Goal: Use online tool/utility: Use online tool/utility

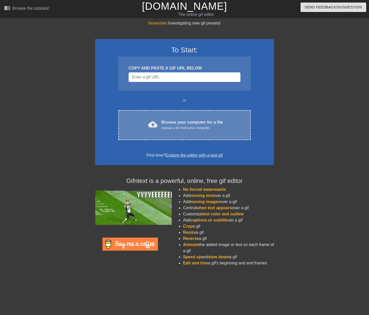
click at [188, 127] on div "Upload a file from your computer" at bounding box center [193, 128] width 62 height 5
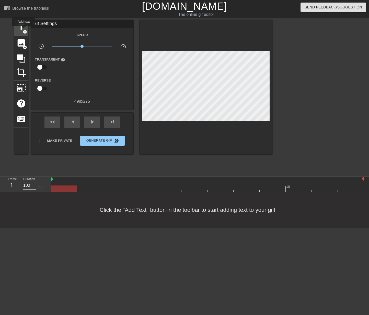
click at [24, 30] on span "add_circle" at bounding box center [25, 32] width 4 height 4
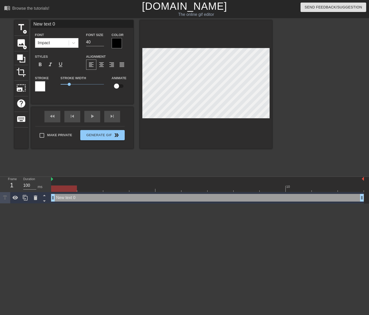
click at [74, 48] on div "Font Impact" at bounding box center [56, 40] width 51 height 17
click at [74, 46] on div at bounding box center [73, 42] width 9 height 9
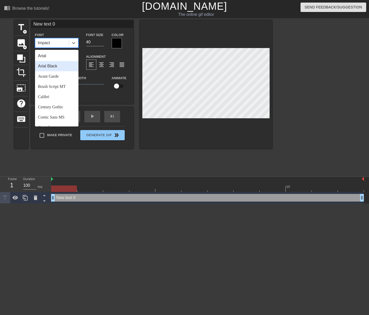
click at [60, 64] on div "Arial Black" at bounding box center [56, 66] width 43 height 10
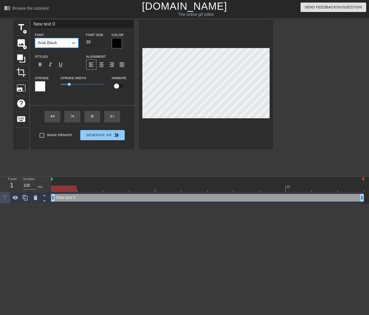
click at [102, 44] on input "39" at bounding box center [95, 42] width 18 height 8
click at [102, 44] on input "38" at bounding box center [95, 42] width 18 height 8
click at [102, 44] on input "37" at bounding box center [95, 42] width 18 height 8
click at [102, 44] on input "36" at bounding box center [95, 42] width 18 height 8
click at [102, 44] on input "35" at bounding box center [95, 42] width 18 height 8
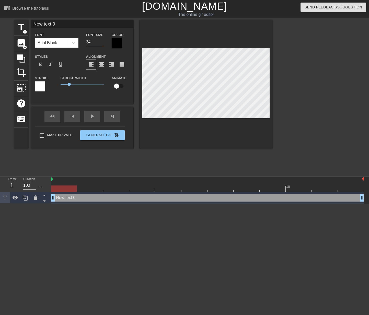
click at [102, 44] on input "34" at bounding box center [95, 42] width 18 height 8
click at [102, 44] on input "33" at bounding box center [95, 42] width 18 height 8
click at [102, 44] on input "32" at bounding box center [95, 42] width 18 height 8
click at [102, 44] on input "31" at bounding box center [95, 42] width 18 height 8
type input "30"
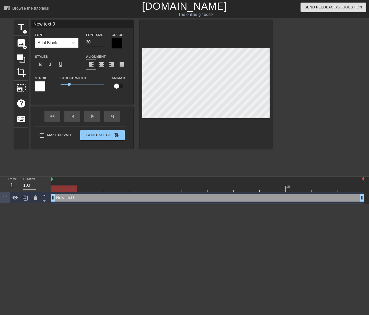
click at [102, 44] on input "30" at bounding box center [95, 42] width 18 height 8
click at [114, 43] on div at bounding box center [117, 43] width 10 height 10
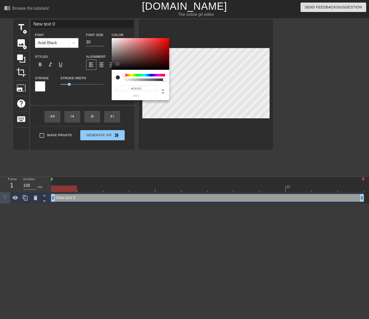
type input "#FFFFFF"
drag, startPoint x: 118, startPoint y: 65, endPoint x: 110, endPoint y: 35, distance: 30.5
click at [110, 35] on div "#FFFFFF hex" at bounding box center [184, 159] width 369 height 319
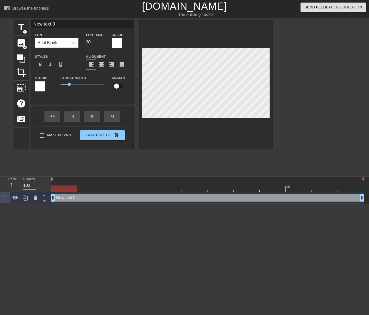
scroll to position [1, 1]
type textarea "J"
type input "J"
type textarea "Ju"
type input "Ju"
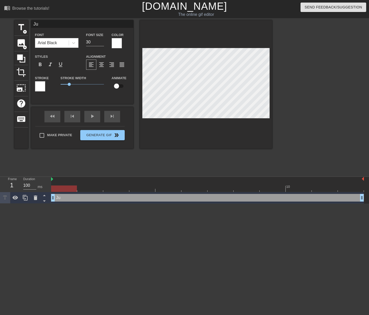
type textarea "[DEMOGRAPHIC_DATA]"
type input "[DEMOGRAPHIC_DATA]"
type textarea "Just"
type input "Just"
type textarea "Justi"
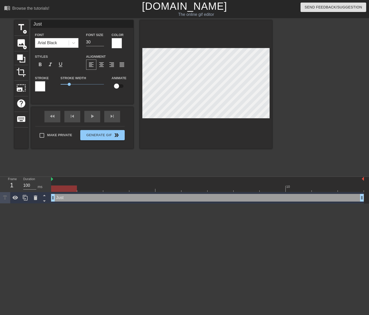
type input "Justi"
type textarea "[PERSON_NAME]"
type input "[PERSON_NAME]"
type textarea "[PERSON_NAME]"
type input "[PERSON_NAME]"
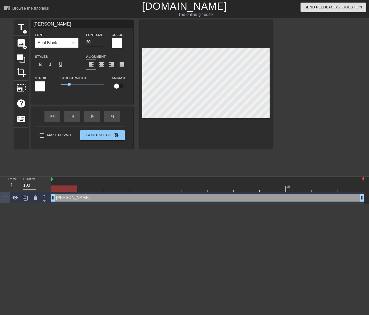
scroll to position [1, 1]
type textarea "[PERSON_NAME]"
click at [101, 43] on input "29" at bounding box center [95, 42] width 18 height 8
click at [101, 43] on input "28" at bounding box center [95, 42] width 18 height 8
click at [101, 43] on input "27" at bounding box center [95, 42] width 18 height 8
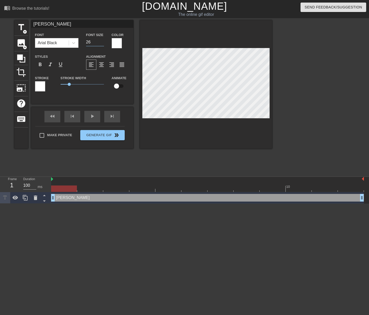
click at [101, 43] on input "26" at bounding box center [95, 42] width 18 height 8
click at [101, 43] on input "25" at bounding box center [95, 42] width 18 height 8
click at [101, 43] on input "24" at bounding box center [95, 42] width 18 height 8
click at [101, 43] on input "23" at bounding box center [95, 42] width 18 height 8
click at [101, 43] on input "22" at bounding box center [95, 42] width 18 height 8
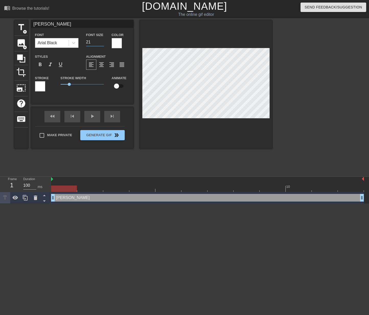
click at [101, 44] on input "21" at bounding box center [95, 42] width 18 height 8
click at [101, 44] on input "20" at bounding box center [95, 42] width 18 height 8
click at [101, 44] on input "19" at bounding box center [95, 42] width 18 height 8
type input "18"
click at [101, 44] on input "18" at bounding box center [95, 42] width 18 height 8
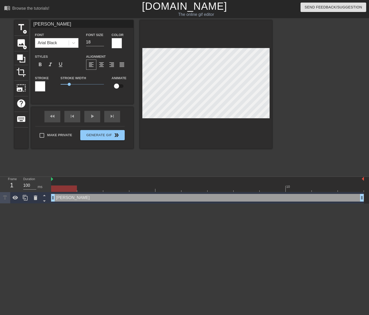
scroll to position [1, 1]
click at [301, 90] on div at bounding box center [317, 97] width 77 height 154
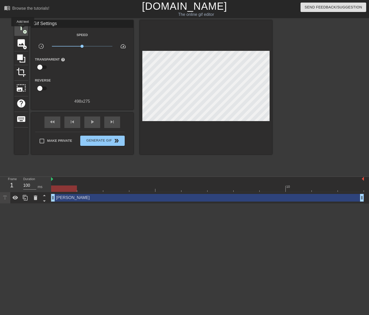
click at [23, 30] on span "add_circle" at bounding box center [25, 32] width 4 height 4
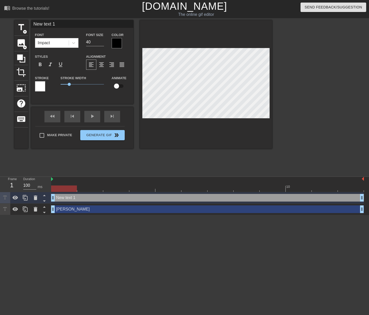
type input "New tex 1"
type textarea "New tex 1"
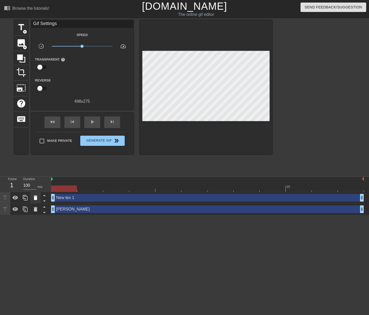
click at [36, 200] on icon at bounding box center [36, 198] width 4 height 5
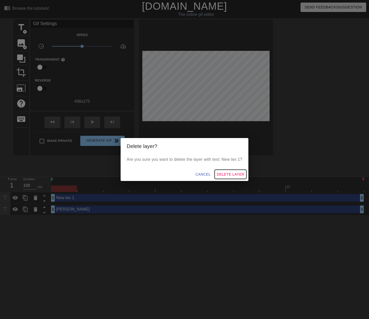
click at [219, 176] on span "Delete Layer" at bounding box center [231, 174] width 28 height 6
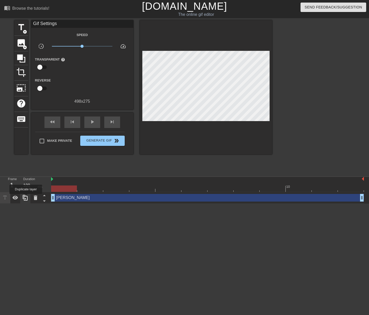
click at [26, 198] on icon at bounding box center [25, 198] width 6 height 6
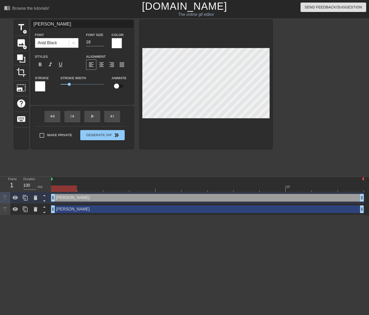
scroll to position [1, 1]
type input "T"
type textarea "T"
type input "Th"
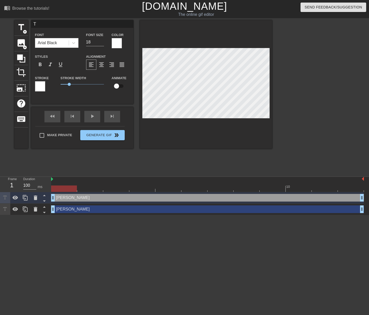
type textarea "Th"
type input "Thi"
type textarea "Thi"
type input "Thin"
type textarea "Thin"
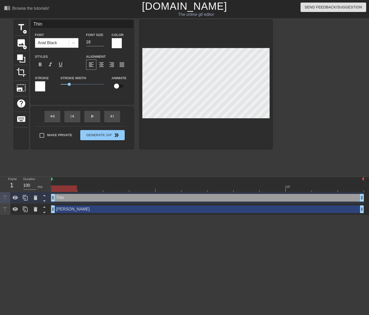
type input "Think"
type textarea "Think"
type input "Thinki"
type textarea "Thinki"
type input "Thinkin"
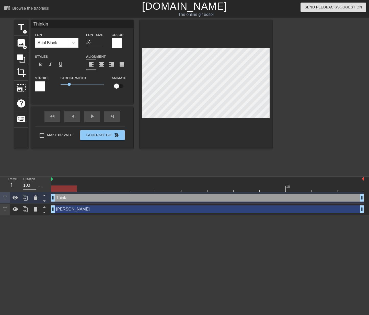
type textarea "Thinking"
type input "Thinking"
type textarea "Thinking"
type input "Thinking w"
type textarea "Thinking wo"
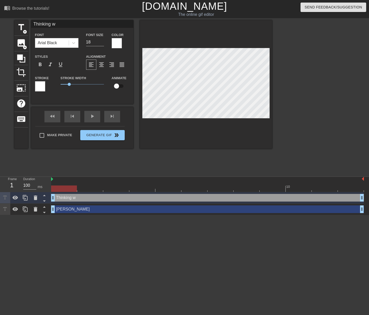
scroll to position [1, 2]
type input "Thinking w"
type textarea "Thinking w"
type input "Thinking"
type textarea "Thinking"
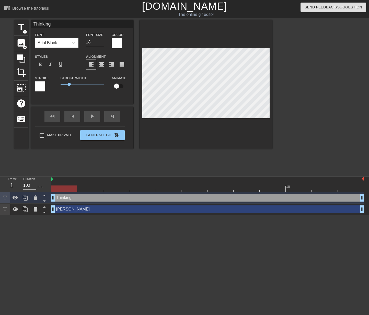
type input "Thinking W"
type textarea "Thinking W"
type input "Thinking WC"
type textarea "Thinking WC"
type input "Thinking WC"
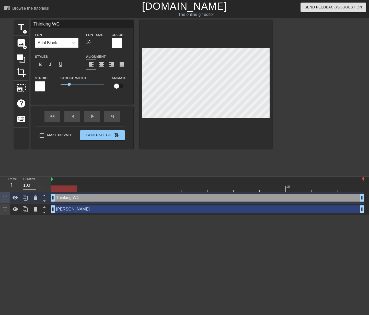
type textarea "Thinking WC"
type input "Thinking WC i"
type textarea "Thinking WC i"
type input "Thinking WC is"
type textarea "Thinking WC is"
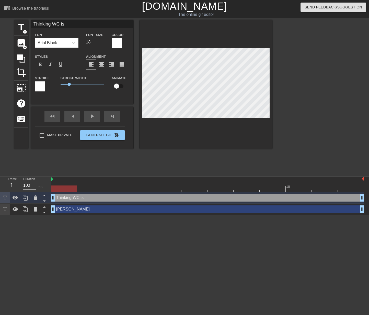
scroll to position [1, 2]
type input "Thinking WC is"
type textarea "Thinking WC is"
type input "Thinking WC is d"
type textarea "Thinking WC is d"
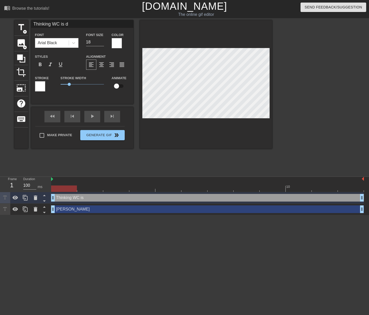
type input "Thinking WC is do"
type textarea "Thinking WC is do"
type input "Thinking WC is don"
type textarea "Thinking WC is don"
type input "Thinking WC is done"
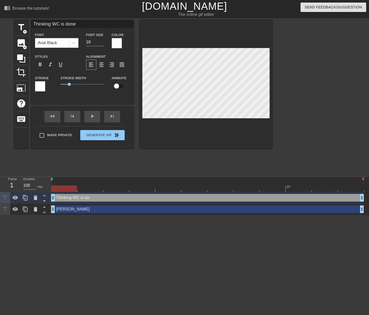
scroll to position [1, 3]
type textarea "Thinking WC is done"
type input "Thinking WC is done"
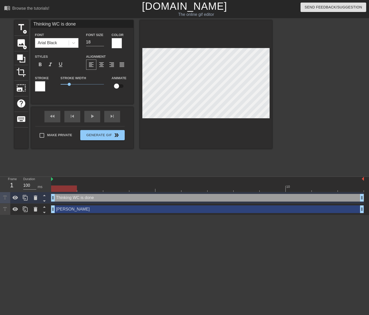
type textarea "Thinking WC is done"
type input "Thinking WC is done"
type input "17"
click at [102, 43] on input "17" at bounding box center [95, 42] width 18 height 8
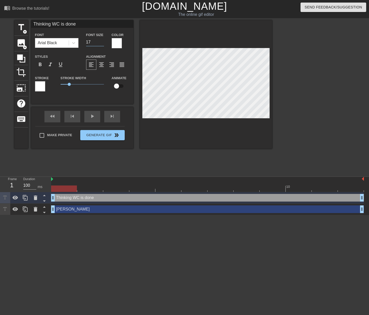
type input "Thinking WC is done"
type input "16"
click at [102, 43] on input "16" at bounding box center [95, 42] width 18 height 8
type input "Thinking WC is done"
type input "15"
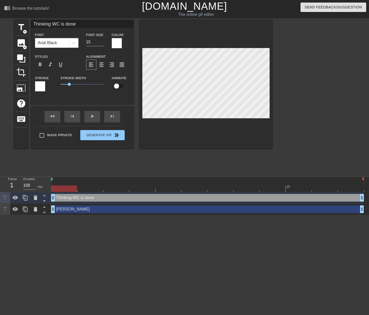
click at [102, 43] on input "15" at bounding box center [95, 42] width 18 height 8
type input "Thinking WC is done"
type input "14"
click at [102, 43] on input "14" at bounding box center [95, 42] width 18 height 8
type input "Thinking WC is done"
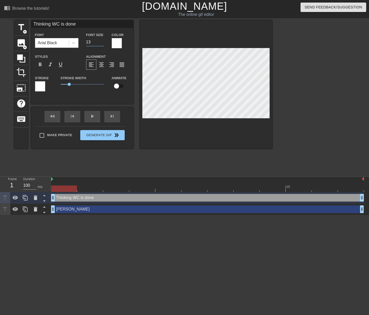
type input "13"
click at [101, 42] on input "13" at bounding box center [95, 42] width 18 height 8
type input "Thinking WC is done"
type input "12"
click at [101, 42] on input "12" at bounding box center [95, 42] width 18 height 8
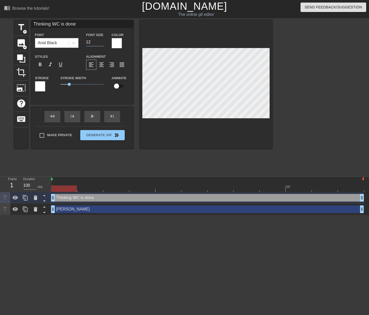
type input "Thinking WC is done"
type input "11"
click at [101, 42] on input "11" at bounding box center [95, 42] width 18 height 8
type input "Thinking WC is done"
type input "12"
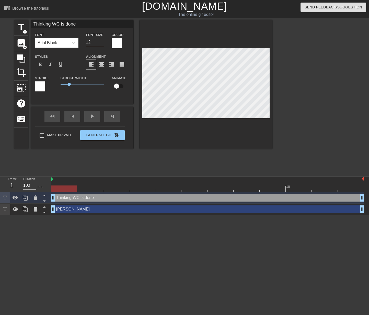
click at [101, 41] on input "12" at bounding box center [95, 42] width 18 height 8
type input "Thinking WC is done"
type input "13"
click at [101, 41] on input "13" at bounding box center [95, 42] width 18 height 8
type input "Thinking WC is done"
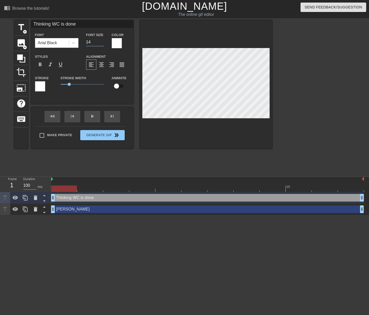
type input "14"
click at [101, 41] on input "14" at bounding box center [95, 42] width 18 height 8
click at [102, 45] on input "14" at bounding box center [95, 42] width 18 height 8
type input "Thinking WC is done"
type input "13"
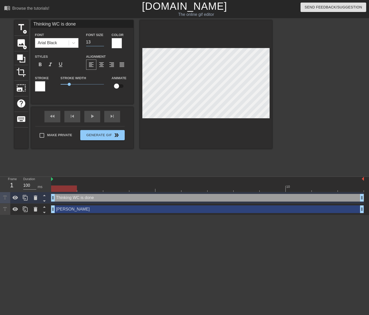
click at [102, 44] on input "13" at bounding box center [95, 42] width 18 height 8
type input "Thinking WC is done"
type input "12"
click at [102, 44] on input "12" at bounding box center [95, 42] width 18 height 8
type input "Thinking WC is done"
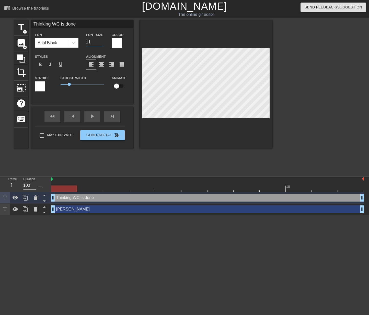
type input "11"
click at [102, 44] on input "11" at bounding box center [95, 42] width 18 height 8
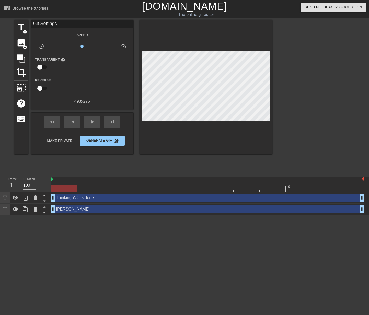
click at [296, 94] on div at bounding box center [317, 97] width 77 height 154
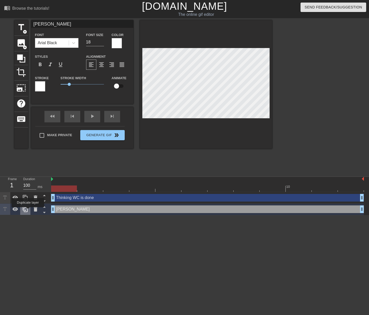
click at [27, 211] on icon at bounding box center [25, 209] width 6 height 6
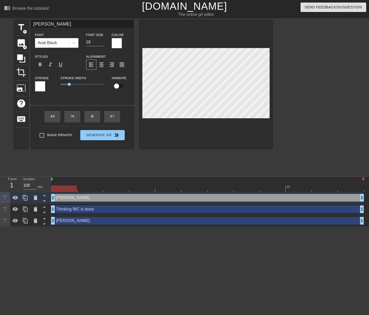
scroll to position [1, 1]
type input "M"
type textarea "M"
type input "Ma"
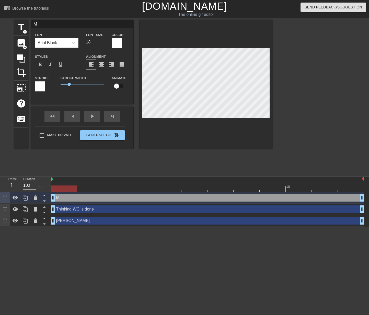
type textarea "Ma"
type input "Mar"
type textarea "Mar"
type input "Mark"
type textarea "Mark"
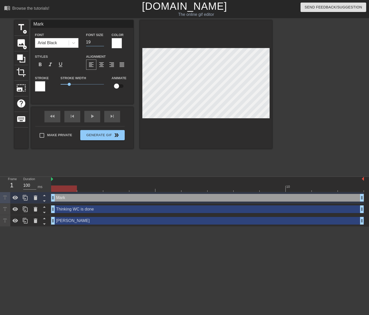
click at [103, 40] on input "19" at bounding box center [95, 42] width 18 height 8
click at [103, 40] on input "20" at bounding box center [95, 42] width 18 height 8
click at [103, 40] on input "21" at bounding box center [95, 42] width 18 height 8
click at [103, 40] on input "22" at bounding box center [95, 42] width 18 height 8
click at [103, 40] on input "23" at bounding box center [95, 42] width 18 height 8
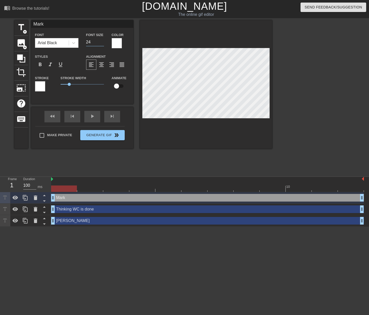
type input "24"
click at [103, 40] on input "24" at bounding box center [95, 42] width 18 height 8
click at [305, 104] on div at bounding box center [317, 97] width 77 height 154
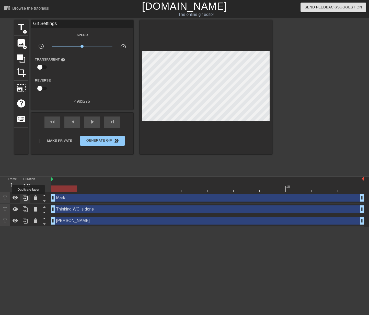
click at [28, 198] on div at bounding box center [25, 197] width 10 height 11
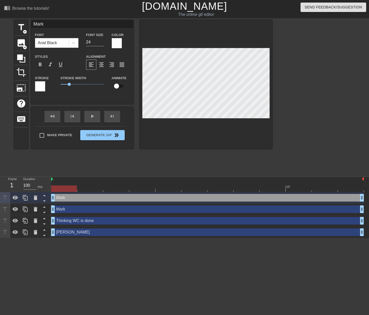
scroll to position [1, 1]
type input "E"
type textarea "E"
type input "El"
type textarea "El"
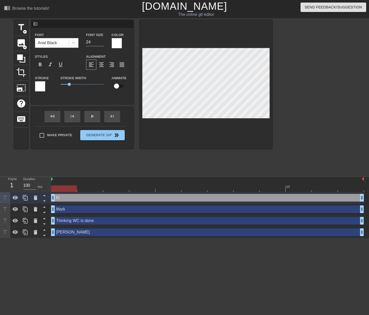
type input "[PERSON_NAME]"
type textarea "[PERSON_NAME]"
click at [309, 89] on div at bounding box center [317, 97] width 77 height 154
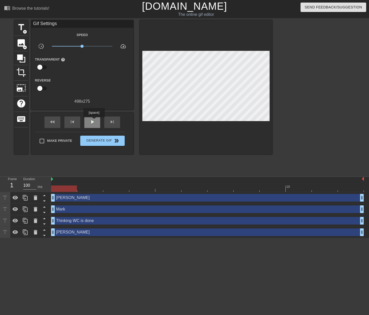
click at [95, 121] on span "play_arrow" at bounding box center [92, 122] width 6 height 6
click at [296, 131] on div at bounding box center [317, 97] width 77 height 154
click at [118, 143] on span "double_arrow" at bounding box center [117, 141] width 6 height 6
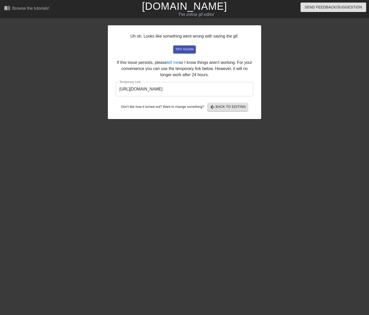
click at [170, 88] on input "[URL][DOMAIN_NAME]" at bounding box center [185, 89] width 138 height 14
